Goal: Transaction & Acquisition: Purchase product/service

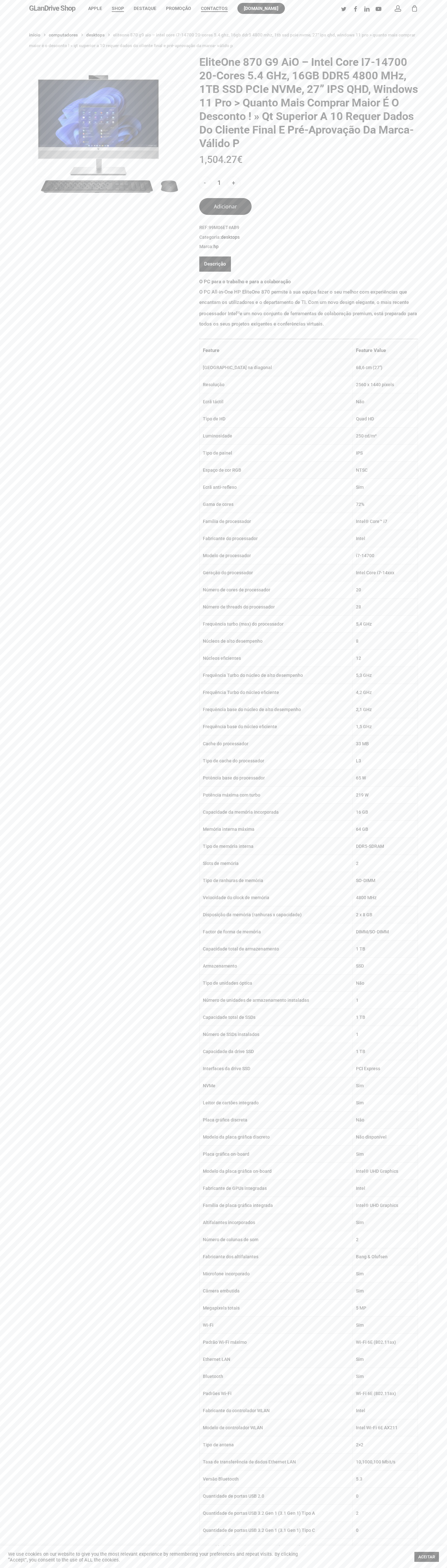
click at [214, 9] on span "Contactos" at bounding box center [214, 9] width 27 height 5
click at [225, 206] on button "Adicionar" at bounding box center [225, 206] width 52 height 17
click at [414, 9] on div "1" at bounding box center [417, 7] width 7 height 7
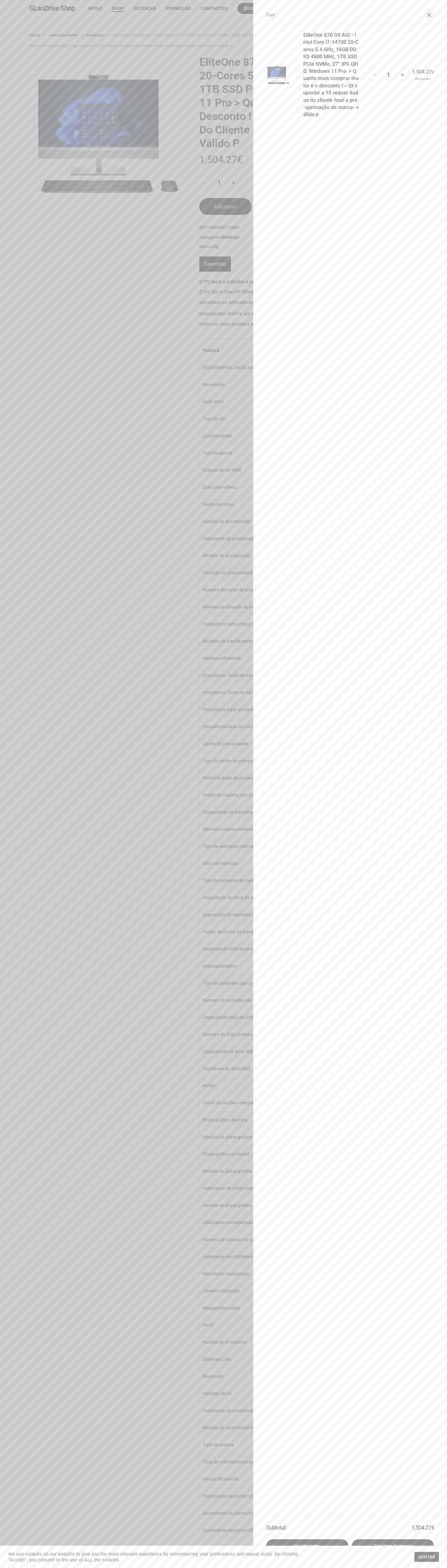
click at [429, 15] on span at bounding box center [429, 15] width 4 height 4
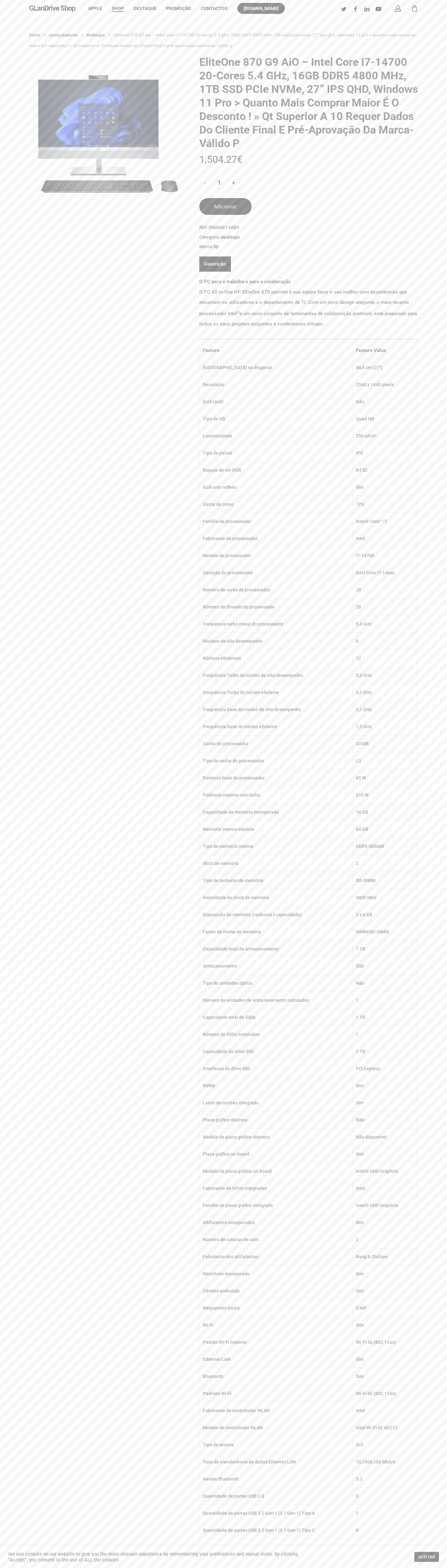
click at [25, 27] on div "Início Computadores Desktops EliteOne 870 G9 AiO – Intel Core i7-14700 20-Cores…" at bounding box center [224, 1390] width 447 height 2745
click at [426, 747] on div "Início Computadores Desktops EliteOne 870 G9 AiO – Intel Core i7-14700 20-Cores…" at bounding box center [224, 1388] width 447 height 2716
click at [242, 1567] on html "Skip to main content Hit enter to search or ESC to close Close Search GLanDrive…" at bounding box center [224, 1467] width 447 height 2935
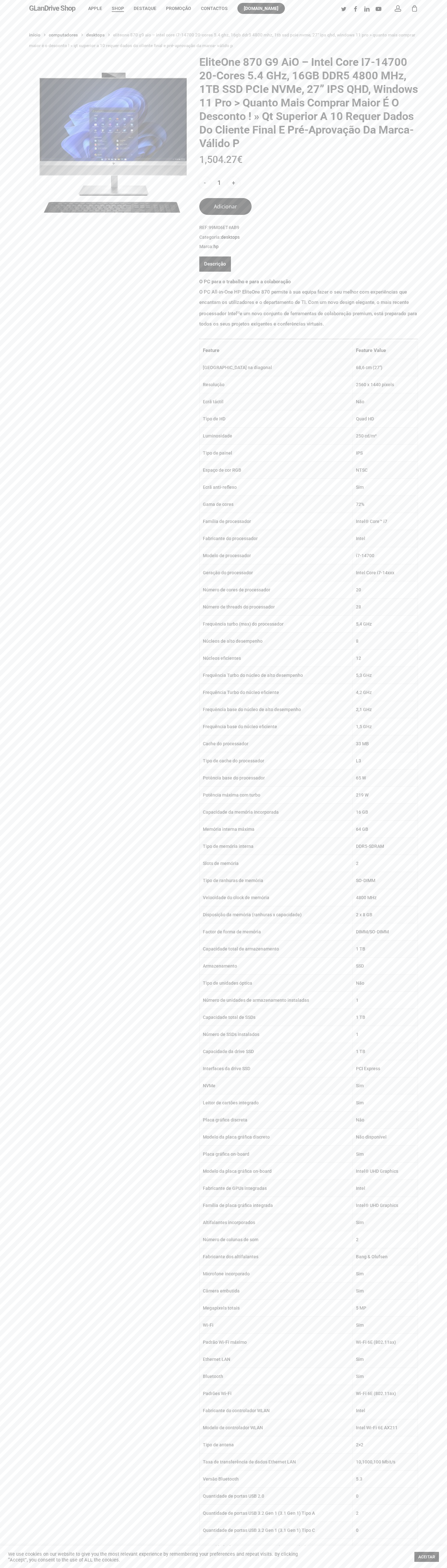
click at [32, 87] on img at bounding box center [125, 145] width 194 height 194
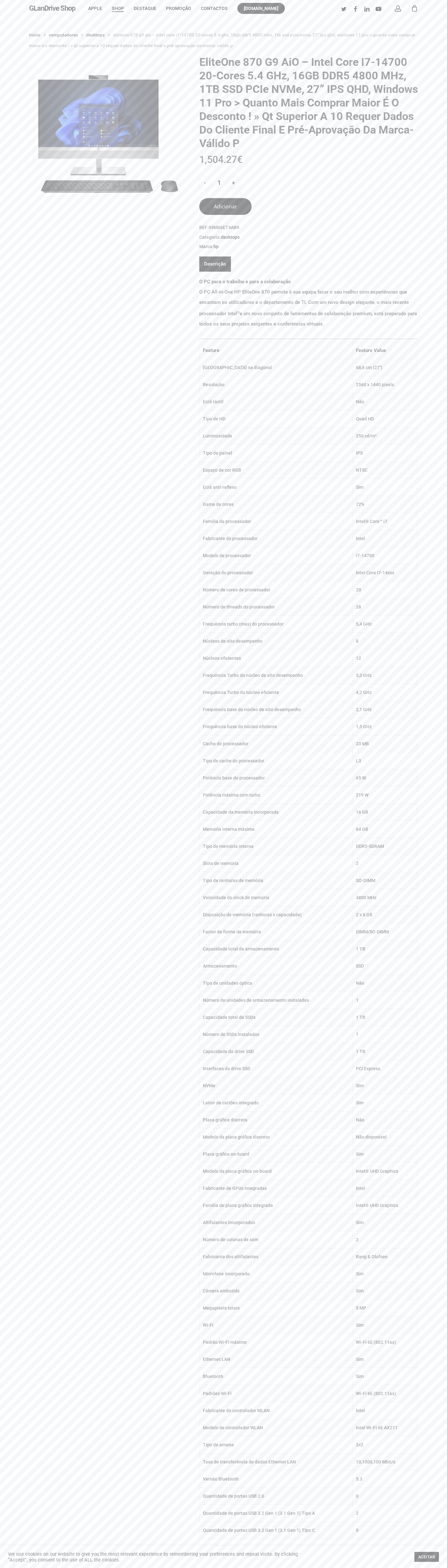
click at [308, 237] on span "Categoria: Desktops" at bounding box center [308, 237] width 219 height 7
click at [215, 264] on link "Descrição" at bounding box center [215, 264] width 22 height 15
click at [225, 206] on button "Adicionar" at bounding box center [225, 206] width 52 height 17
click at [414, 9] on div "1" at bounding box center [417, 7] width 7 height 7
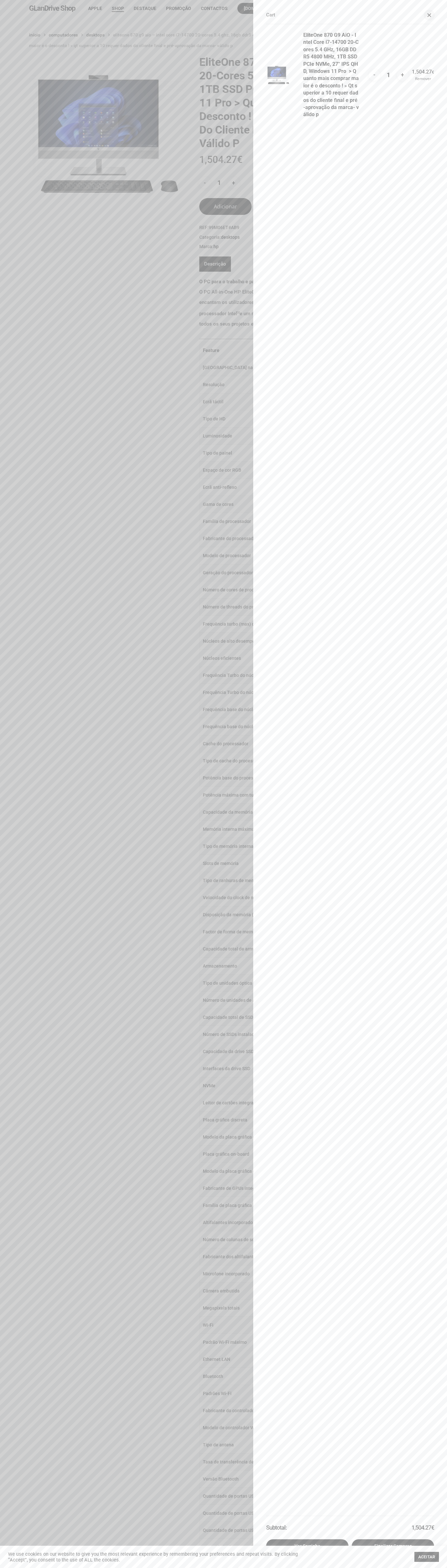
click at [429, 15] on span at bounding box center [429, 15] width 4 height 4
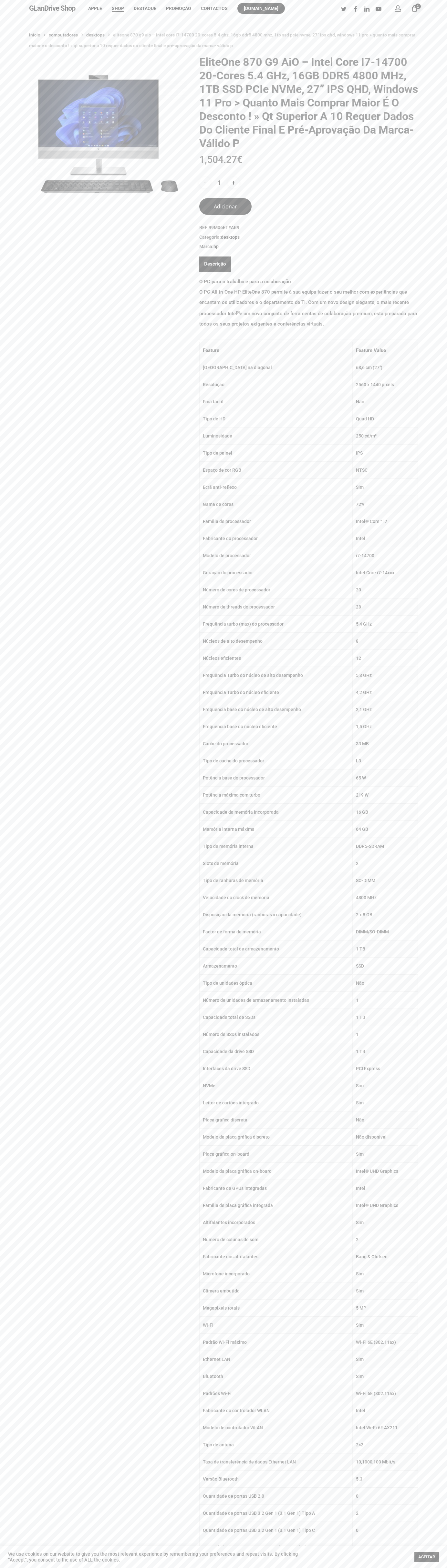
click at [189, 4] on li "Promoção" at bounding box center [178, 9] width 35 height 17
click at [241, 1567] on html "Skip to main content Hit enter to search or ESC to close Close Search GLanDrive…" at bounding box center [224, 1467] width 447 height 2935
click at [12, 1222] on div "Início Computadores Desktops EliteOne 870 G9 AiO – Intel Core i7-14700 20-Cores…" at bounding box center [224, 1388] width 447 height 2716
click at [414, 9] on div "1" at bounding box center [417, 7] width 7 height 7
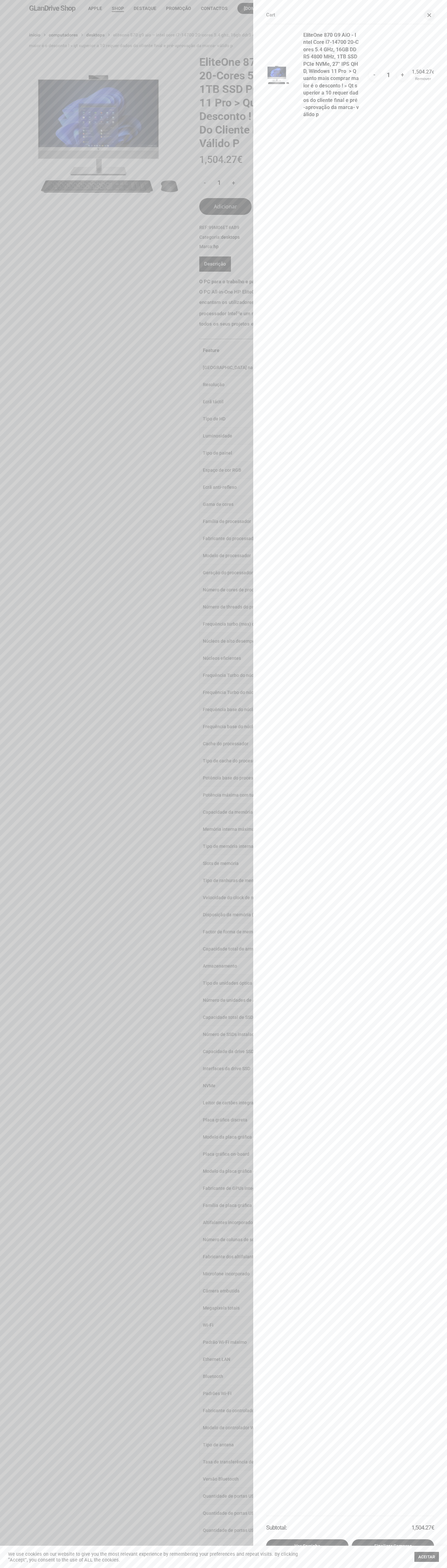
click at [429, 15] on span at bounding box center [429, 15] width 4 height 4
